Goal: Communication & Community: Answer question/provide support

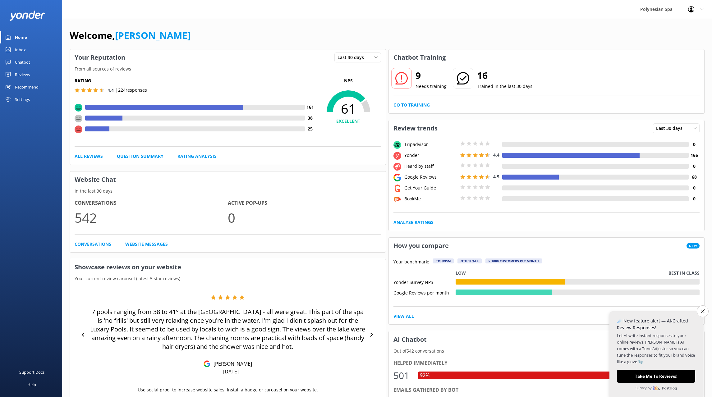
click at [28, 73] on div "Reviews" at bounding box center [22, 74] width 15 height 12
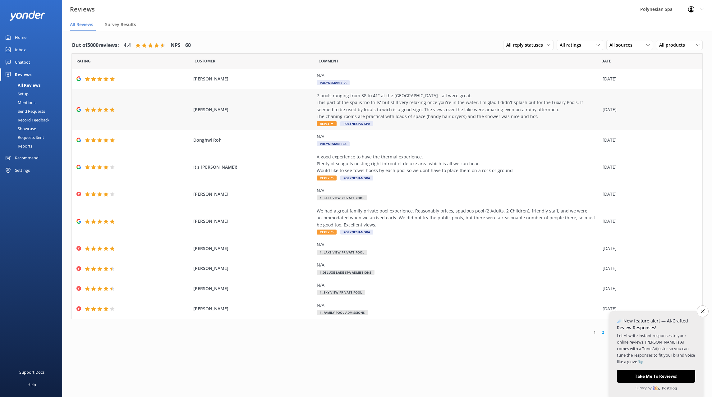
click at [389, 110] on div "7 pools ranging from 38 to 41° at the [GEOGRAPHIC_DATA] - all were great. This …" at bounding box center [458, 106] width 283 height 28
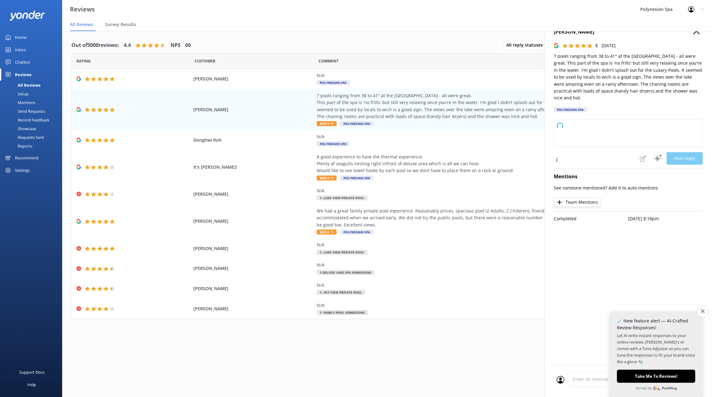
type textarea "Thank you so much for your wonderful review! We're delighted to hear you enjoye…"
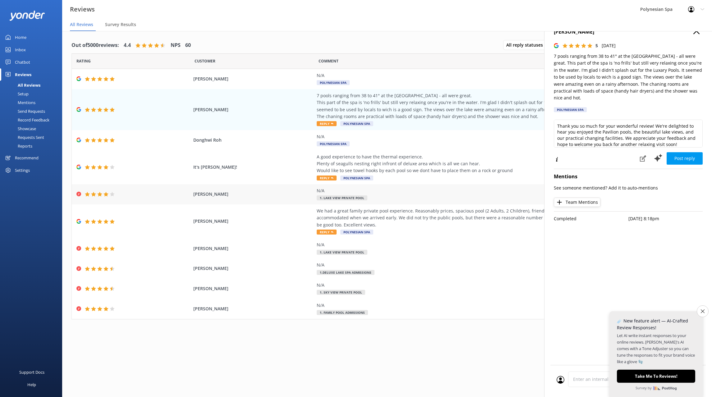
click at [117, 195] on div at bounding box center [133, 194] width 114 height 5
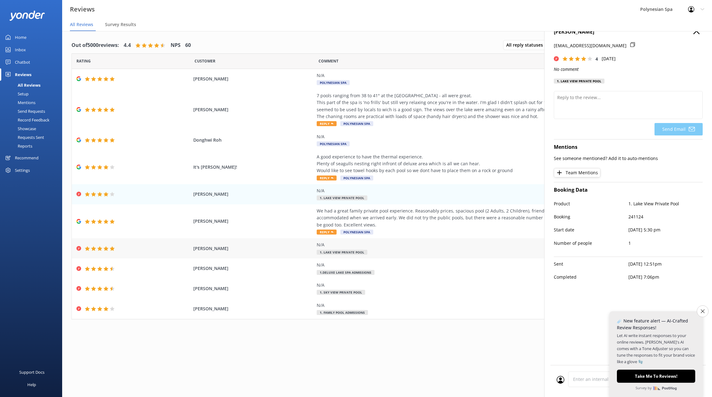
click at [268, 246] on span "[PERSON_NAME]" at bounding box center [253, 248] width 120 height 7
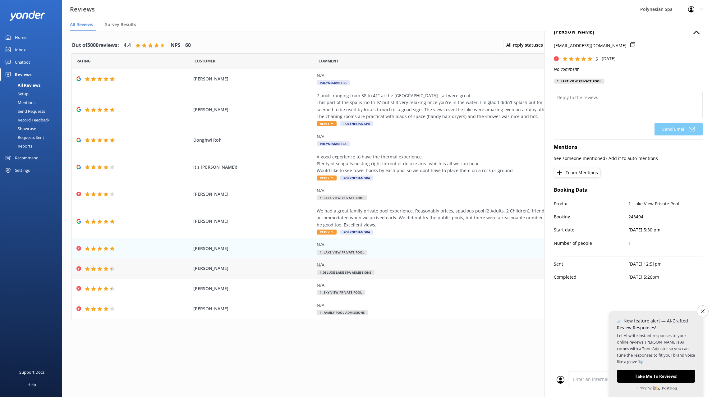
click at [390, 274] on div "N/A 1.Deluxe Lake Spa Admissions" at bounding box center [458, 269] width 283 height 14
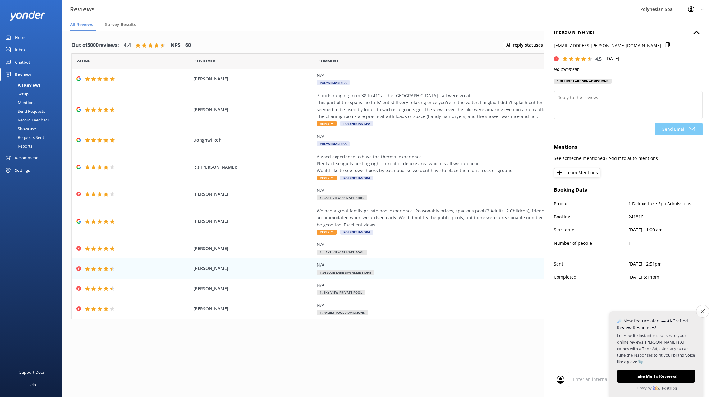
click at [704, 311] on icon "Close survey" at bounding box center [702, 311] width 4 height 4
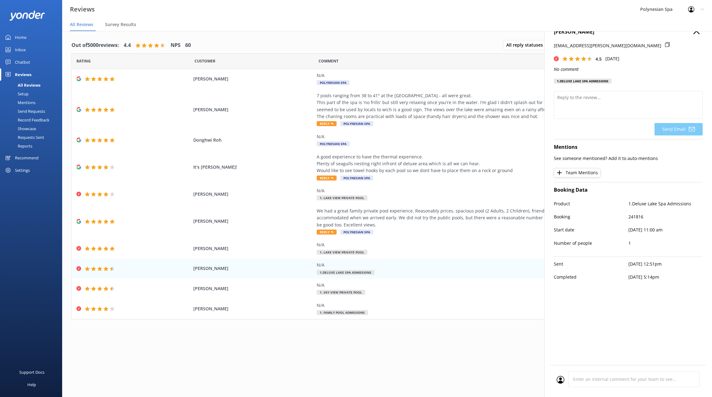
click at [685, 9] on div "Profile Settings Logout" at bounding box center [696, 9] width 32 height 19
click at [688, 41] on link "Logout" at bounding box center [681, 42] width 62 height 16
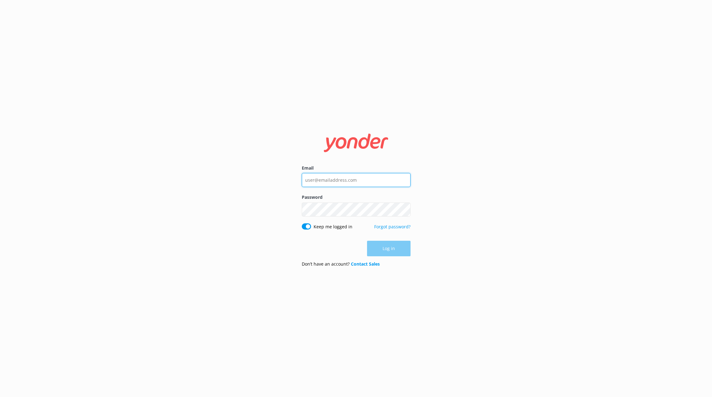
click at [330, 179] on input "Email" at bounding box center [356, 180] width 109 height 14
type input "[PERSON_NAME][EMAIL_ADDRESS][DOMAIN_NAME]"
click at [385, 250] on button "Log in" at bounding box center [389, 249] width 44 height 16
